Goal: Check status

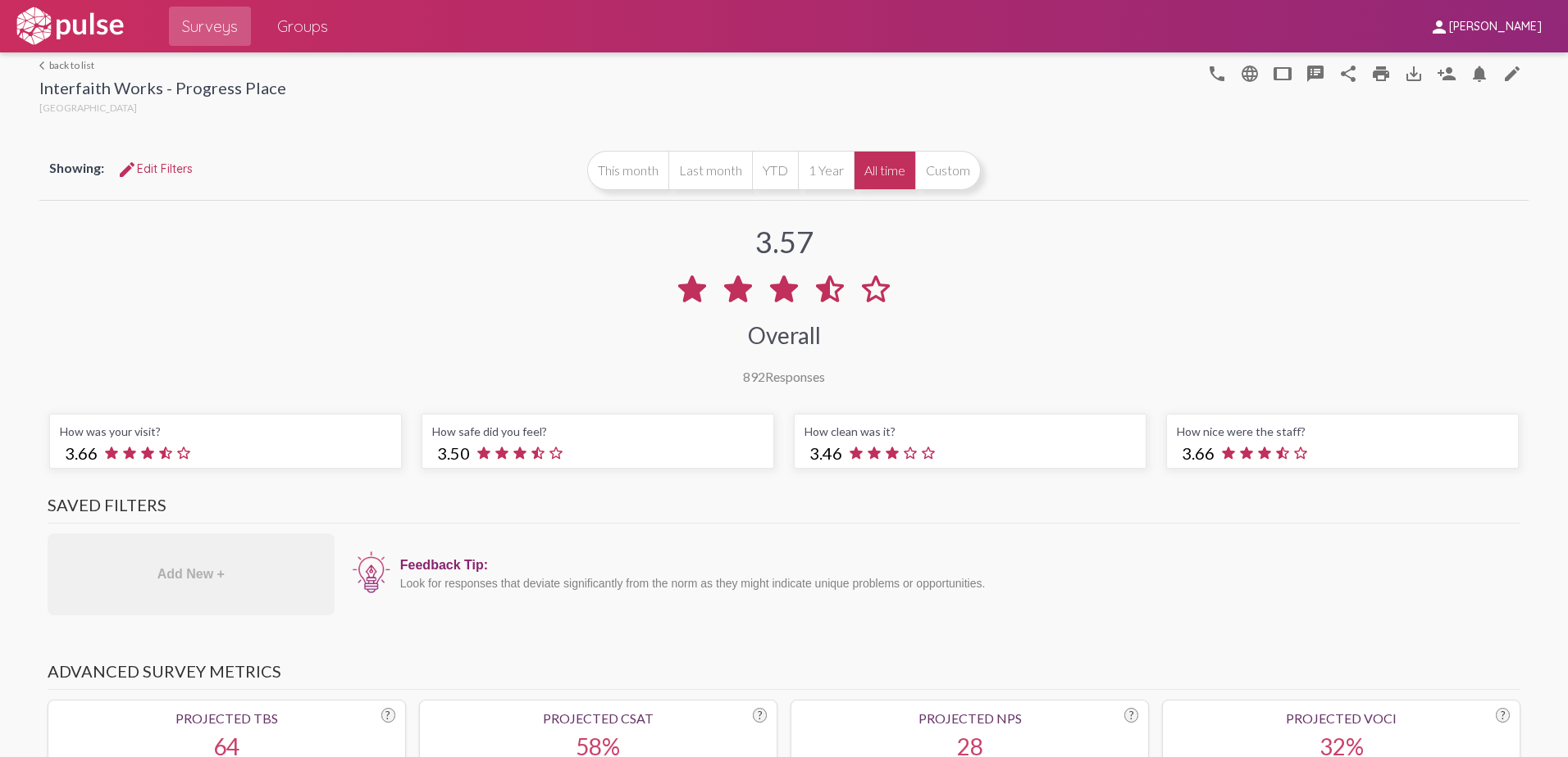
scroll to position [716, 0]
